Goal: Task Accomplishment & Management: Manage account settings

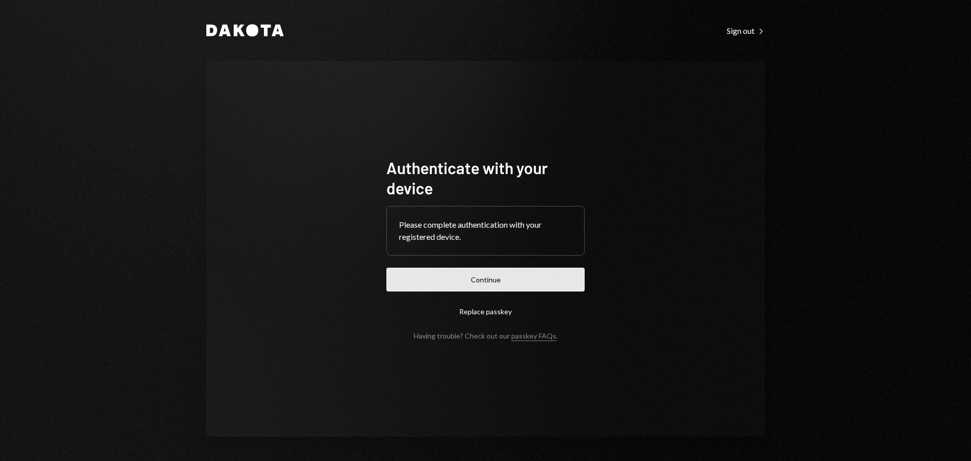
click at [479, 281] on button "Continue" at bounding box center [485, 280] width 198 height 24
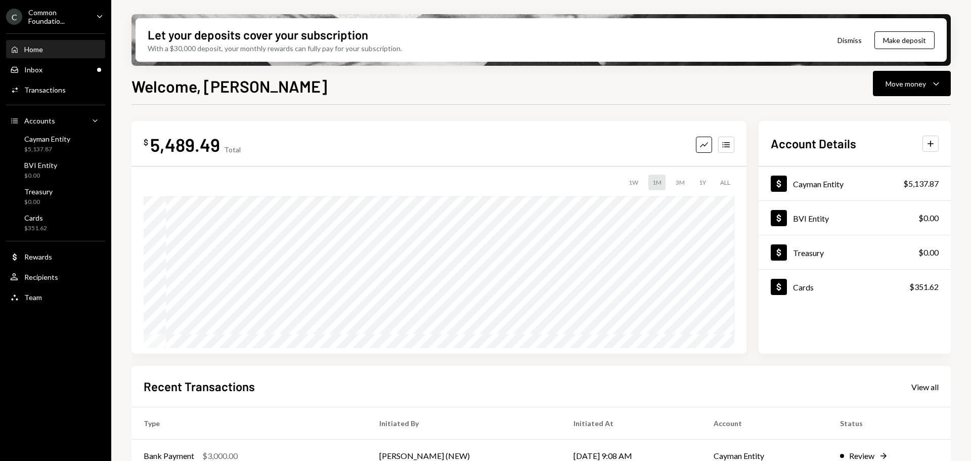
click at [322, 86] on div "Welcome, [PERSON_NAME] Move money Caret Down" at bounding box center [541, 85] width 819 height 22
click at [44, 20] on div "Common Foundatio..." at bounding box center [58, 16] width 60 height 17
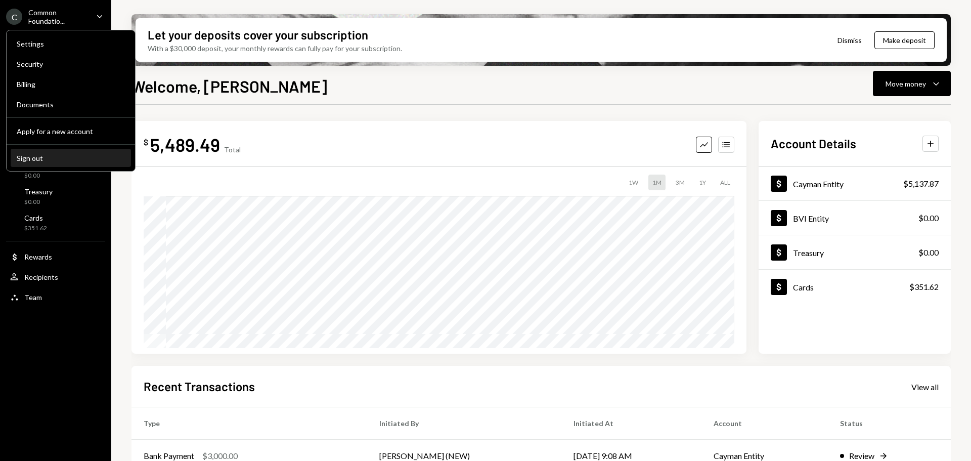
click at [35, 160] on div "Sign out" at bounding box center [71, 158] width 108 height 9
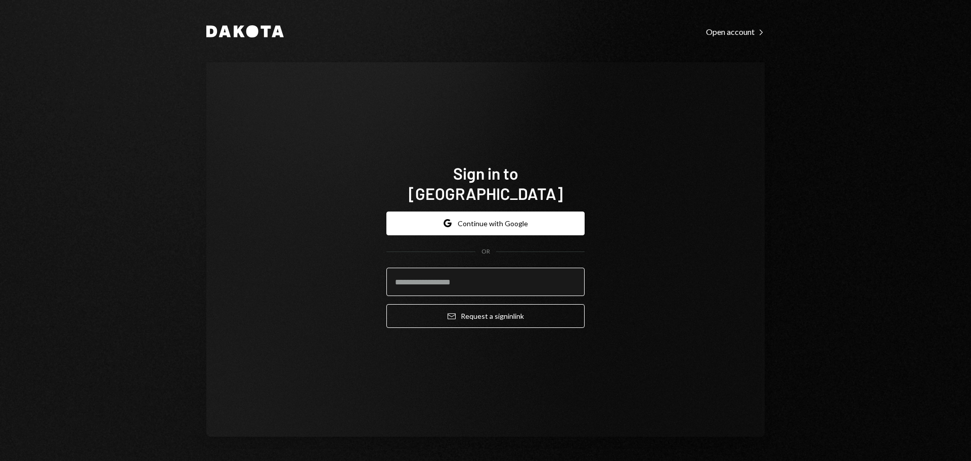
click at [423, 271] on input "email" at bounding box center [485, 282] width 198 height 28
click at [489, 219] on button "Google Continue with Google" at bounding box center [485, 223] width 198 height 24
